Goal: Find specific page/section: Find specific page/section

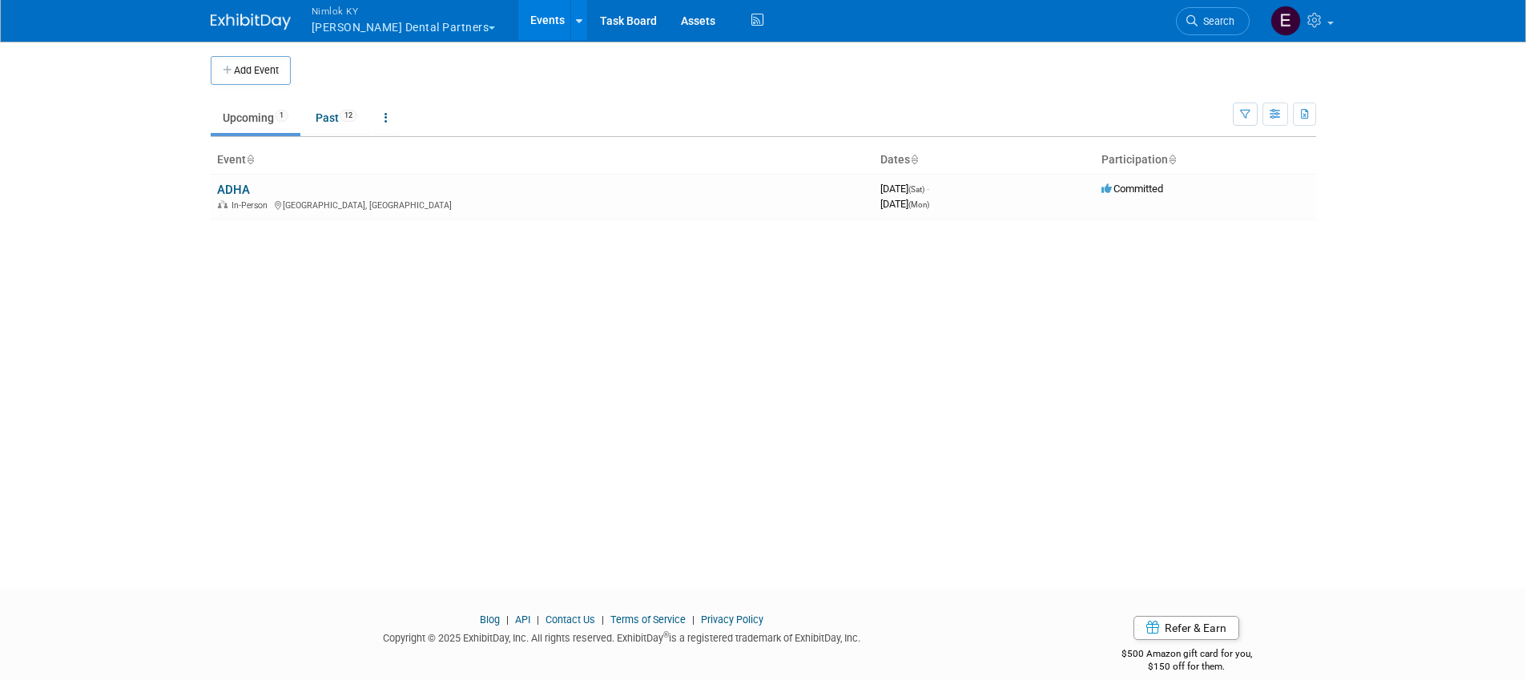
click at [451, 29] on button "Nimlok [PERSON_NAME] Dental Partners" at bounding box center [413, 21] width 206 height 42
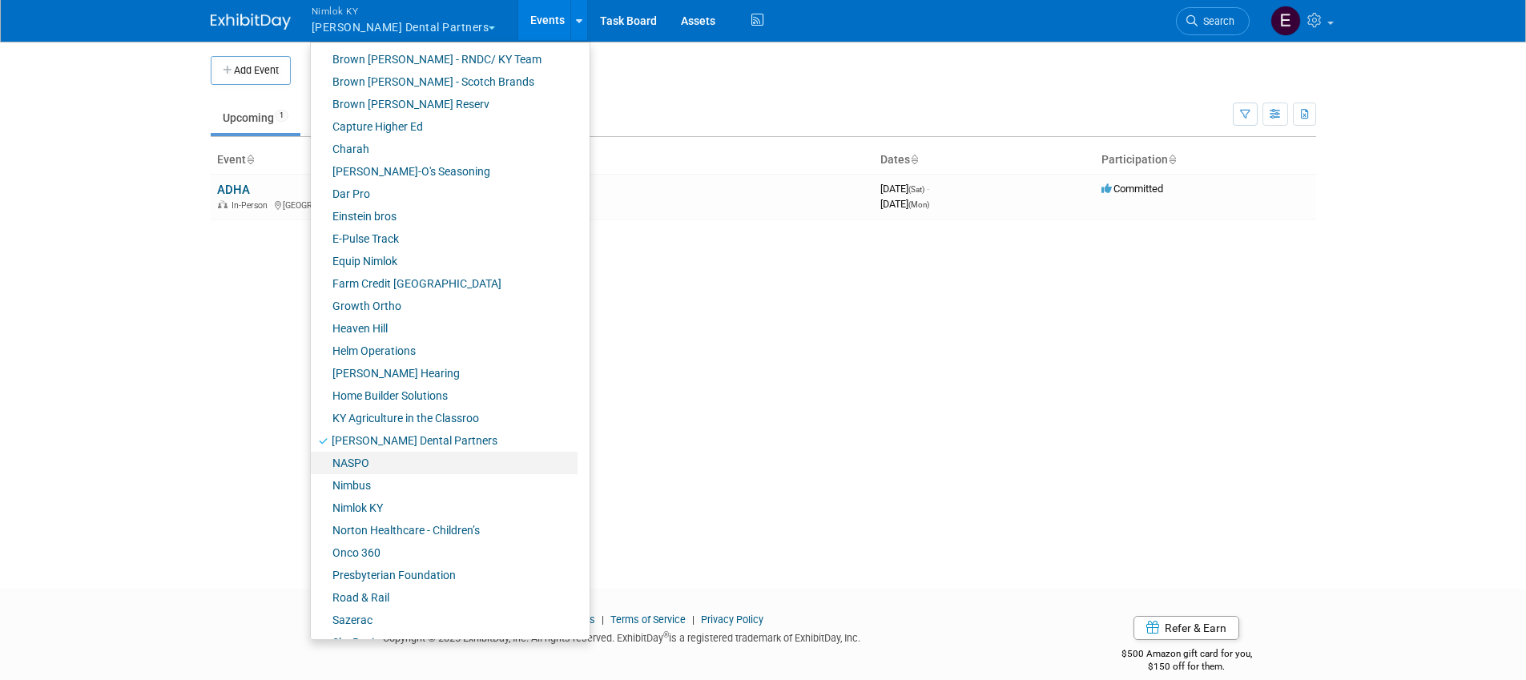
scroll to position [245, 0]
click at [411, 525] on link "Norton Healthcare - Children’s" at bounding box center [444, 532] width 267 height 22
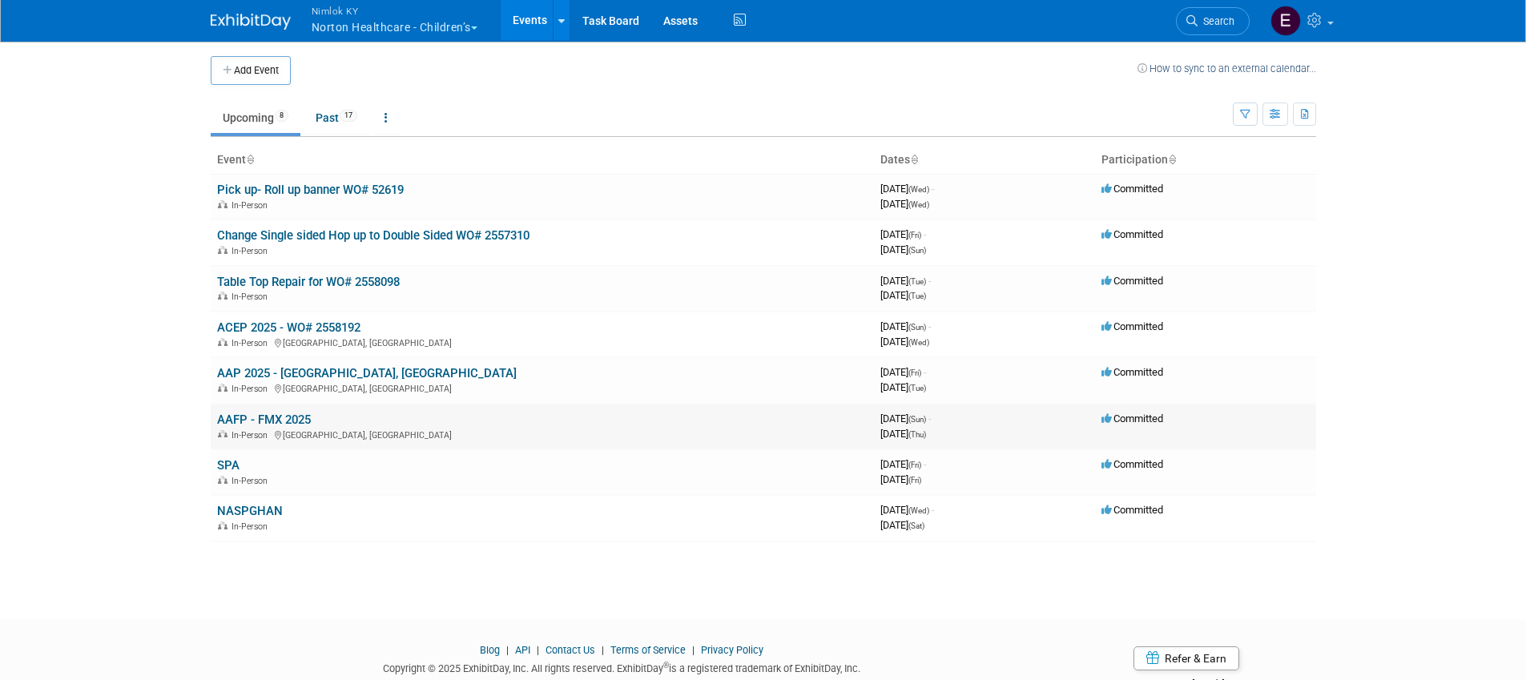
click at [251, 417] on link "AAFP - FMX 2025" at bounding box center [264, 420] width 94 height 14
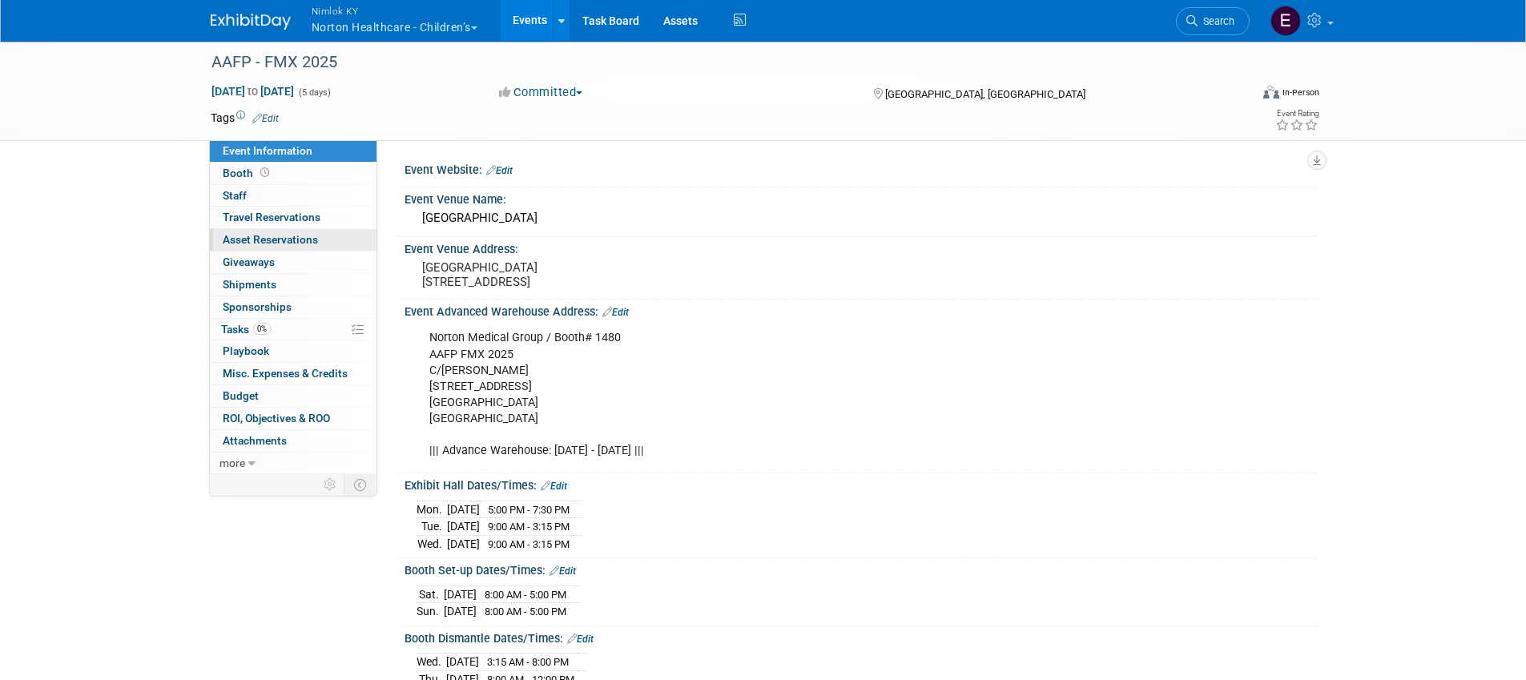
click at [261, 234] on span "Asset Reservations 0" at bounding box center [270, 239] width 95 height 13
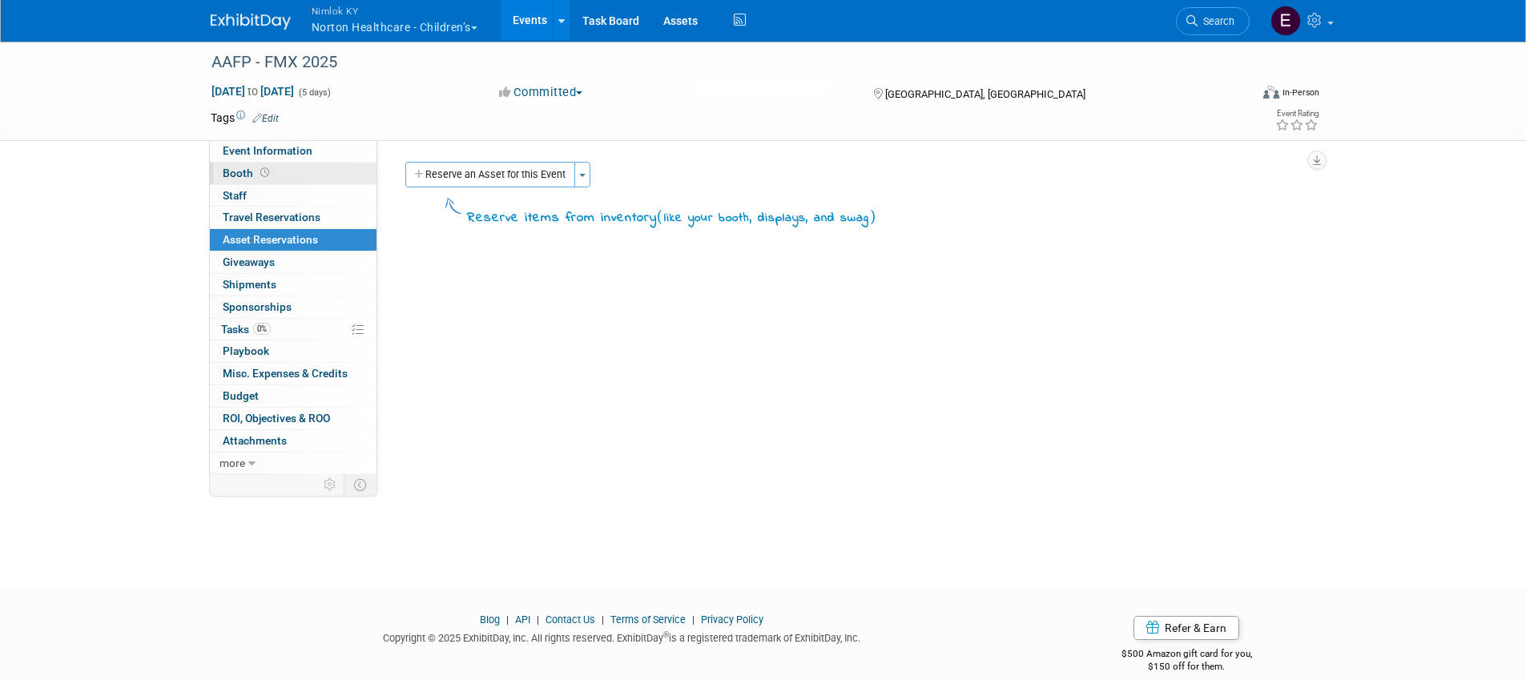
click at [257, 167] on span at bounding box center [264, 173] width 15 height 12
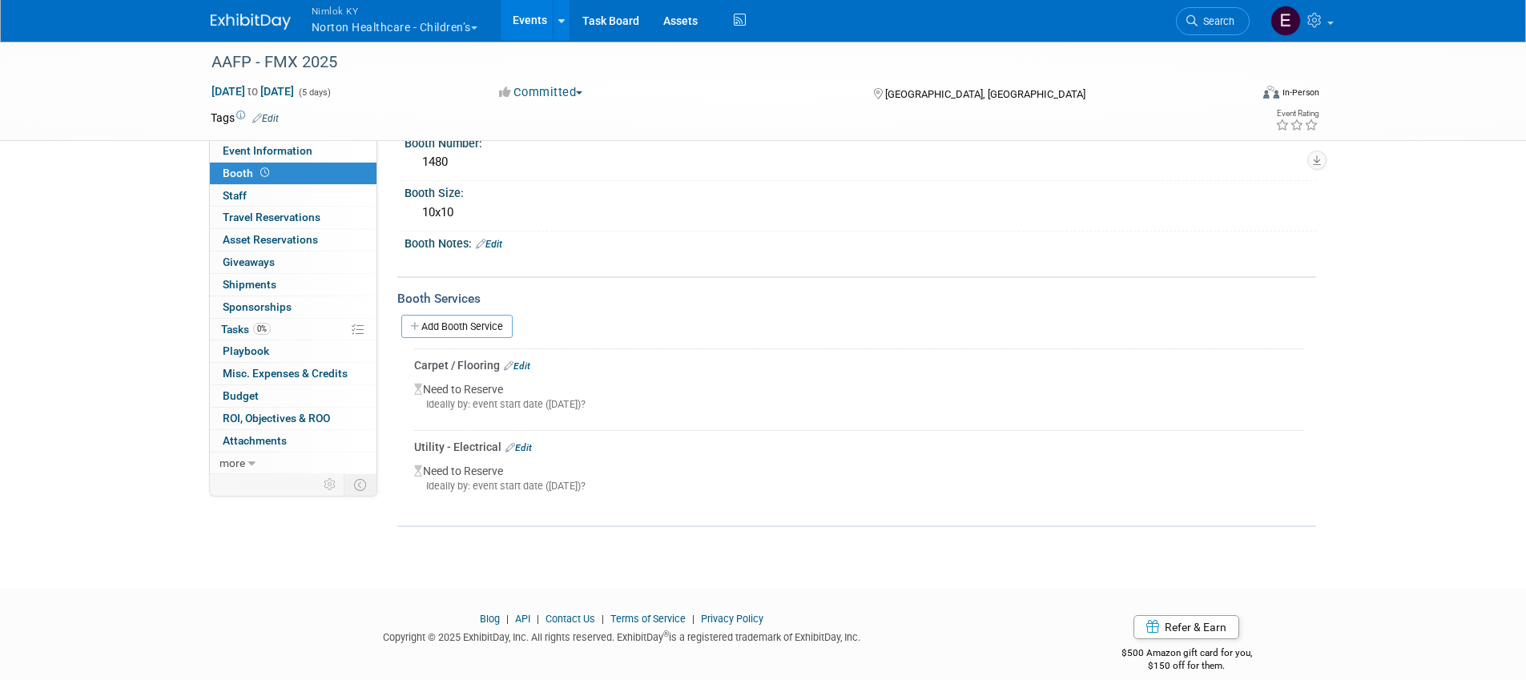
scroll to position [91, 0]
